Goal: Task Accomplishment & Management: Manage account settings

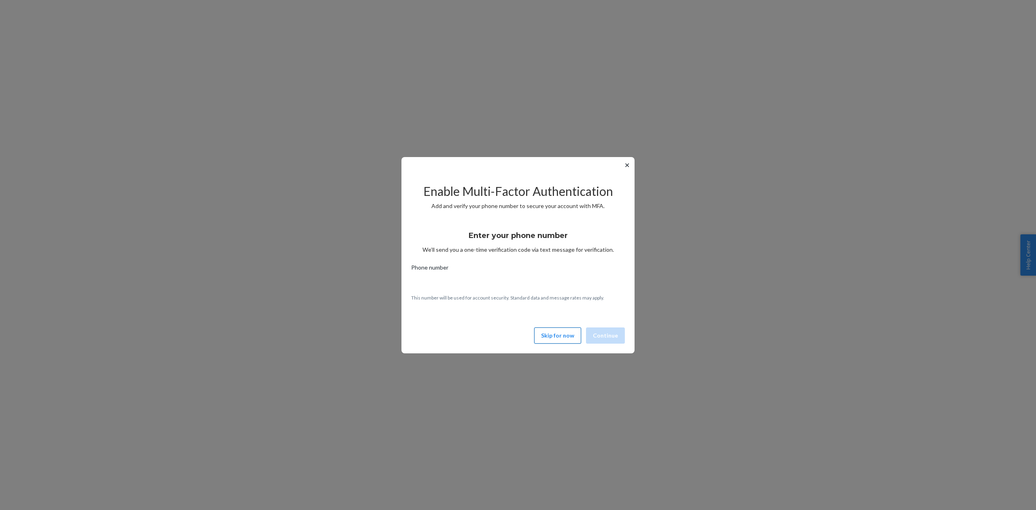
click at [554, 335] on button "Skip for now" at bounding box center [557, 335] width 47 height 16
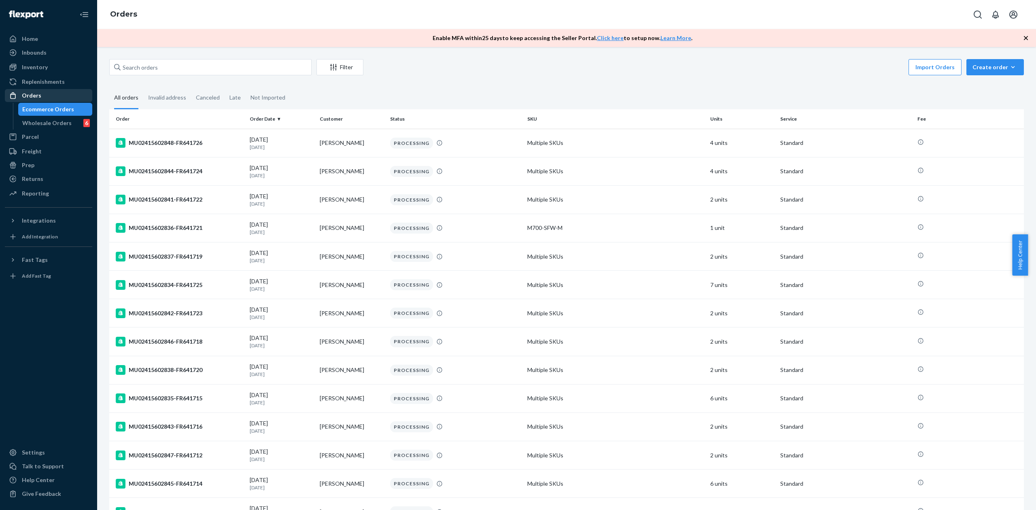
click at [45, 95] on div "Orders" at bounding box center [49, 95] width 86 height 11
click at [157, 76] on div "Filter Import Orders Create order Ecommerce order Removal order" at bounding box center [566, 68] width 915 height 18
click at [160, 68] on input "text" at bounding box center [210, 67] width 202 height 16
paste input "MU02415602541"
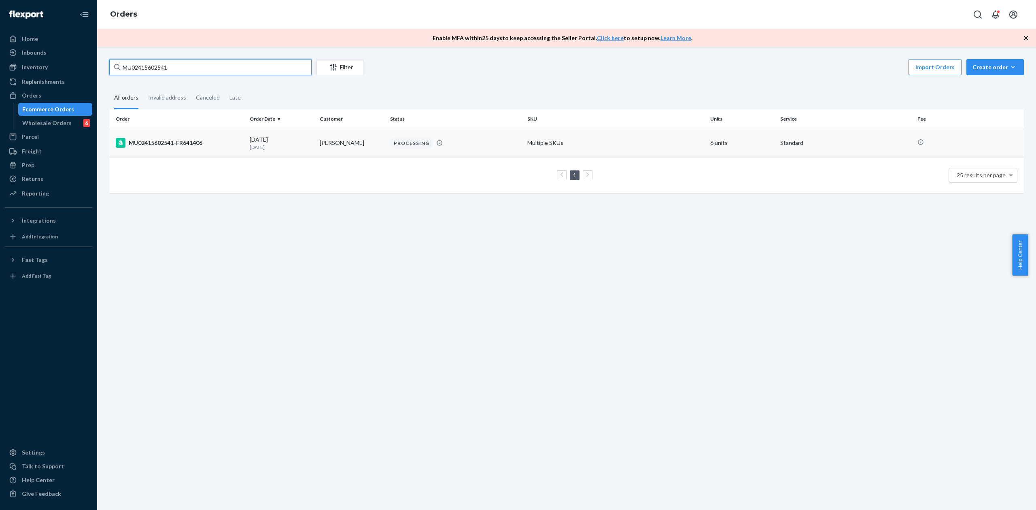
type input "MU02415602541"
click at [194, 143] on div "MU02415602541-FR641406" at bounding box center [179, 143] width 127 height 10
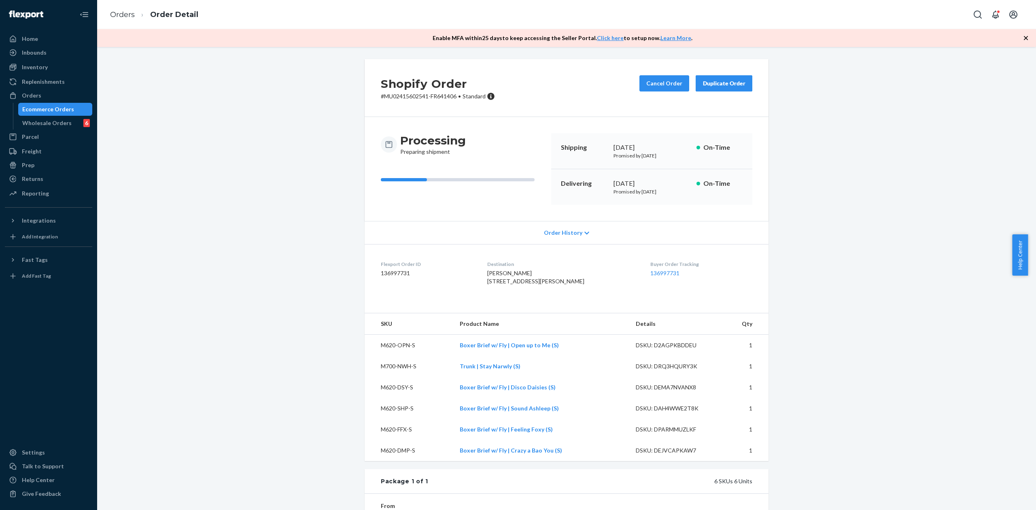
click at [565, 230] on span "Order History" at bounding box center [563, 233] width 38 height 8
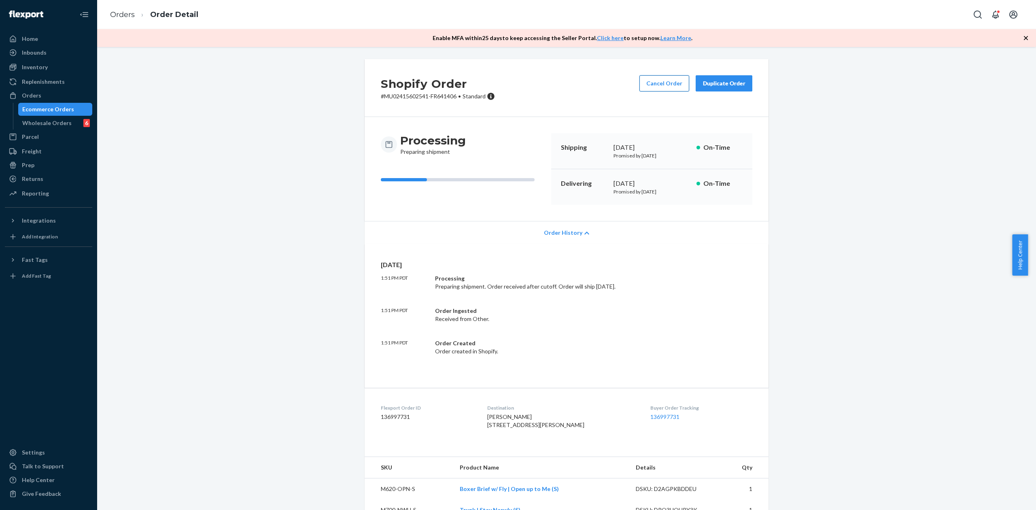
click at [650, 87] on button "Cancel Order" at bounding box center [664, 83] width 50 height 16
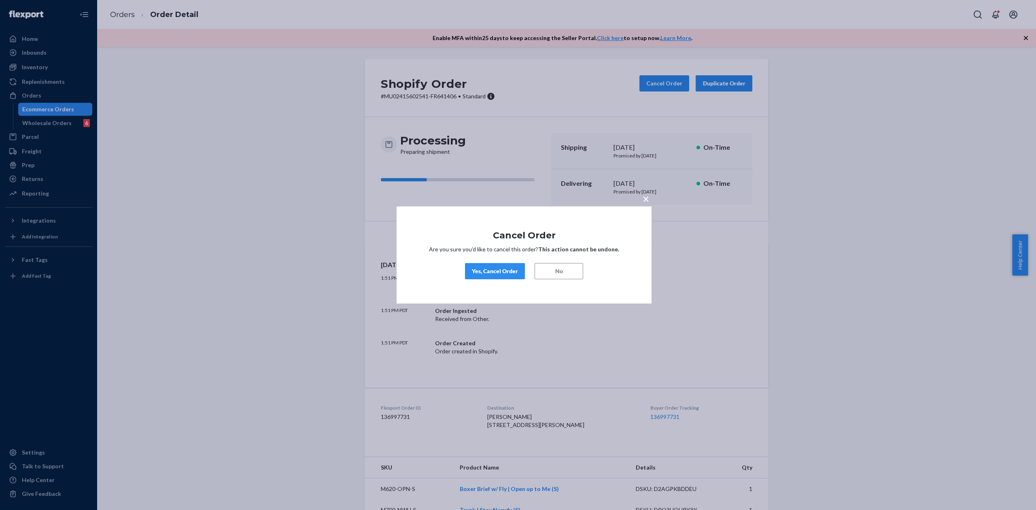
click at [506, 274] on div "Yes, Cancel Order" at bounding box center [495, 271] width 46 height 8
